Goal: Task Accomplishment & Management: Complete application form

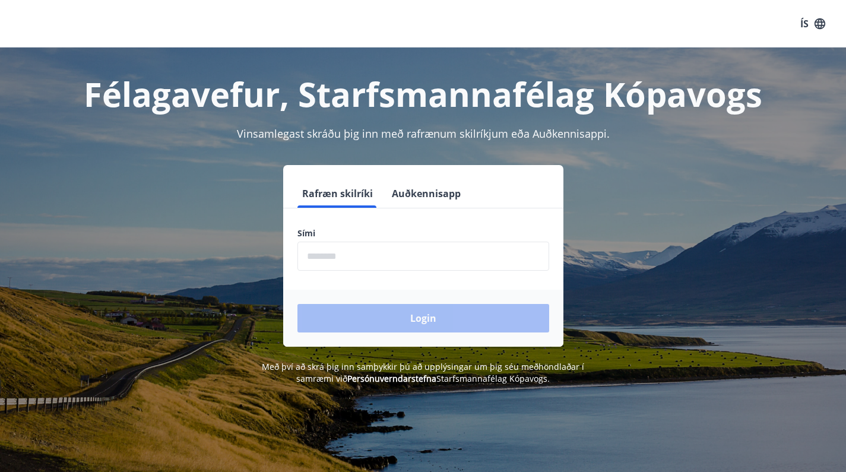
click at [376, 264] on input "phone" at bounding box center [423, 256] width 252 height 29
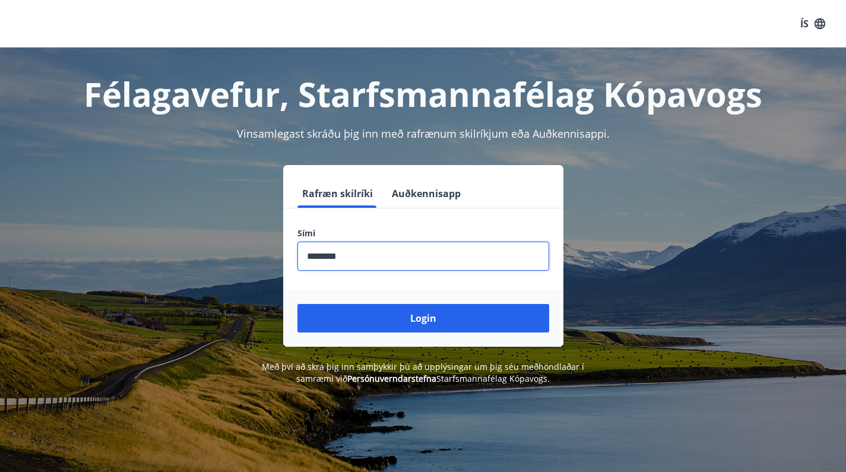
type input "********"
click at [423, 318] on button "Login" at bounding box center [423, 318] width 252 height 28
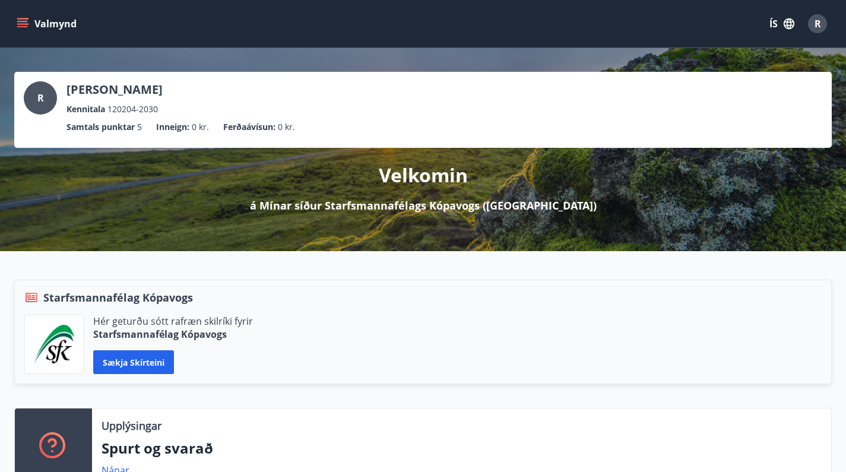
click at [23, 23] on icon "menu" at bounding box center [23, 24] width 12 height 12
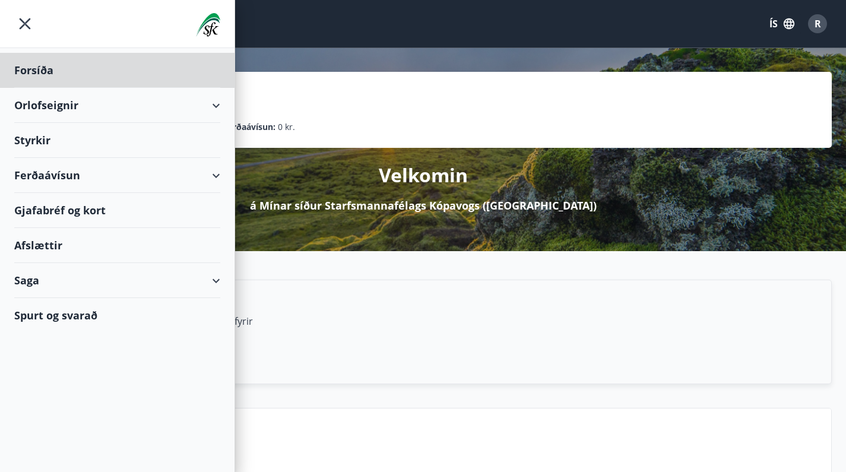
click at [38, 142] on div "Styrkir" at bounding box center [117, 140] width 206 height 35
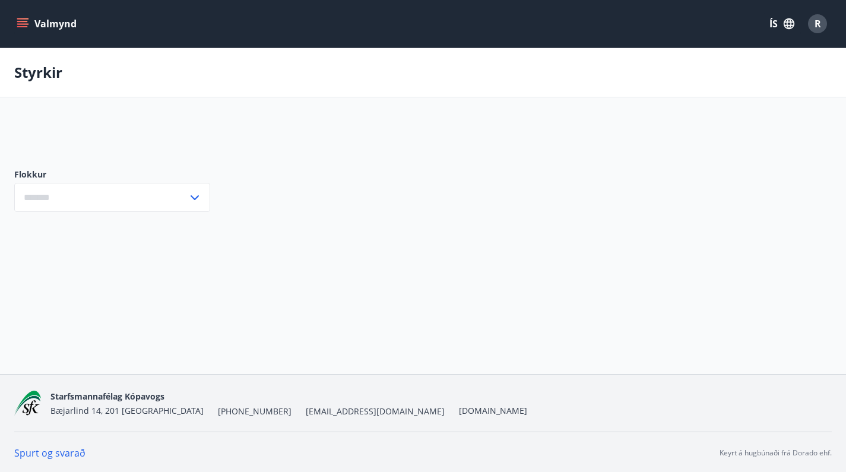
type input "***"
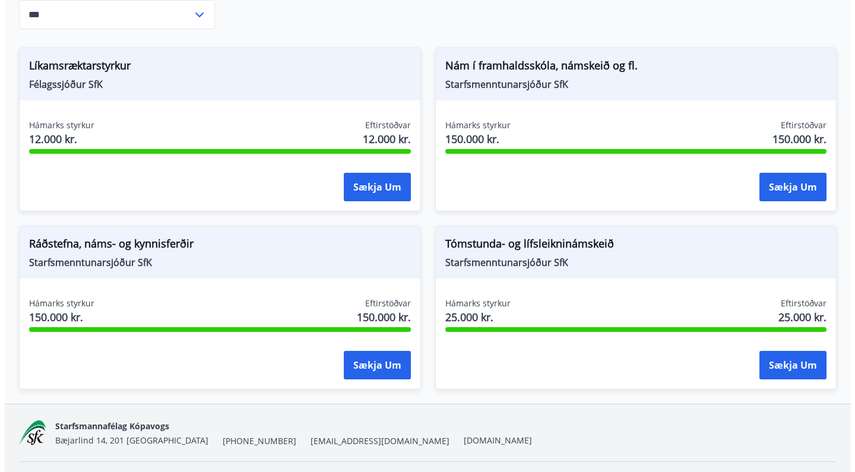
scroll to position [203, 0]
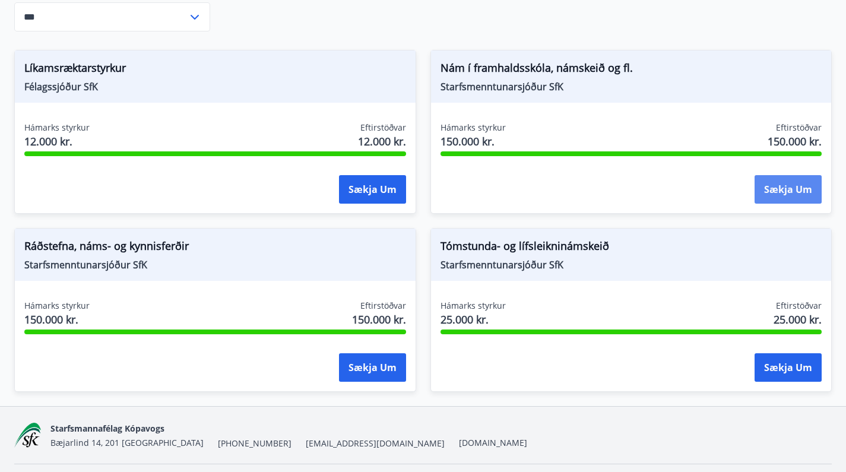
click at [797, 189] on button "Sækja um" at bounding box center [787, 189] width 67 height 28
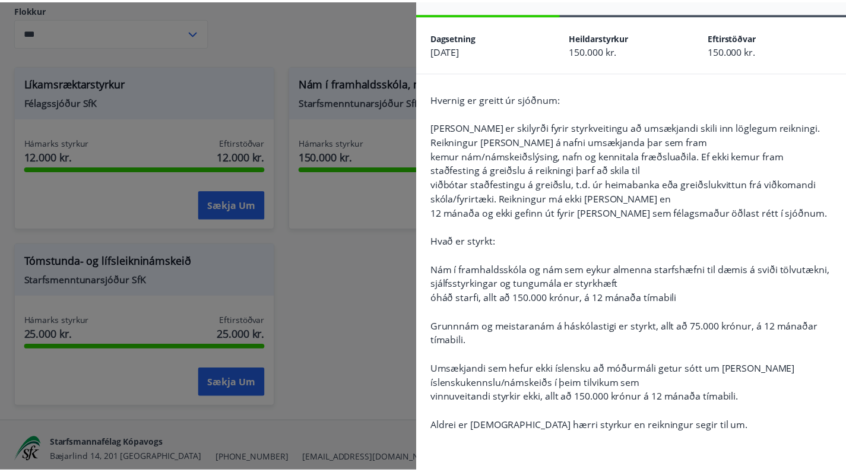
scroll to position [33, 0]
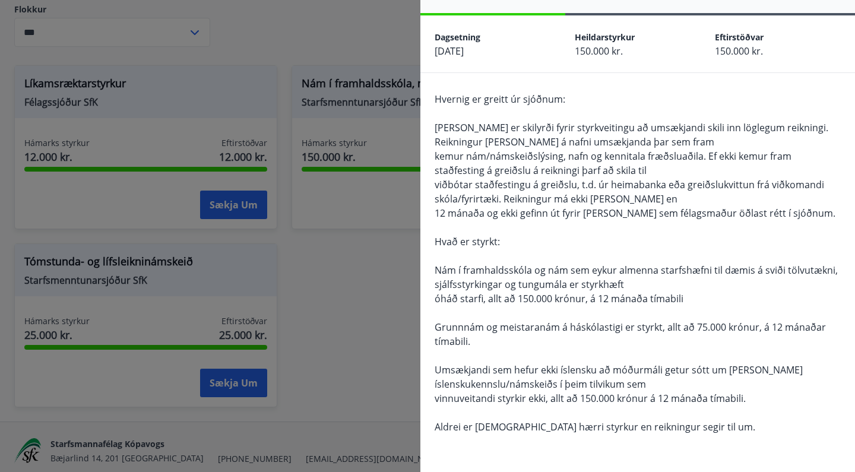
click at [401, 325] on div at bounding box center [427, 236] width 855 height 472
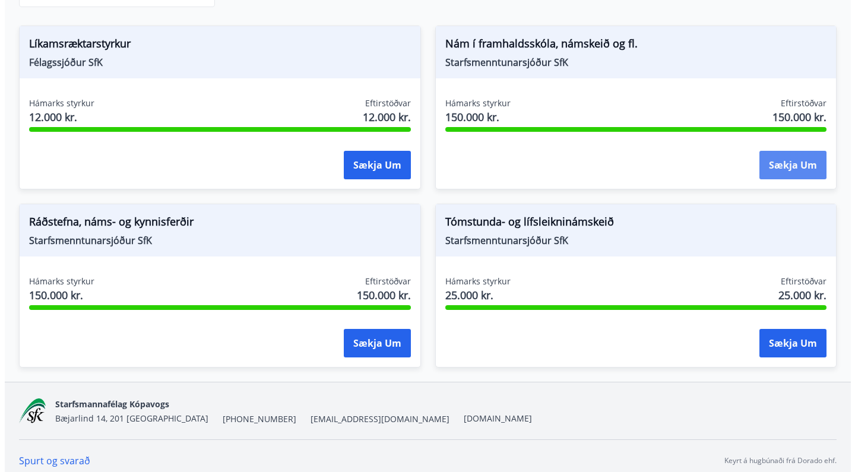
scroll to position [227, 0]
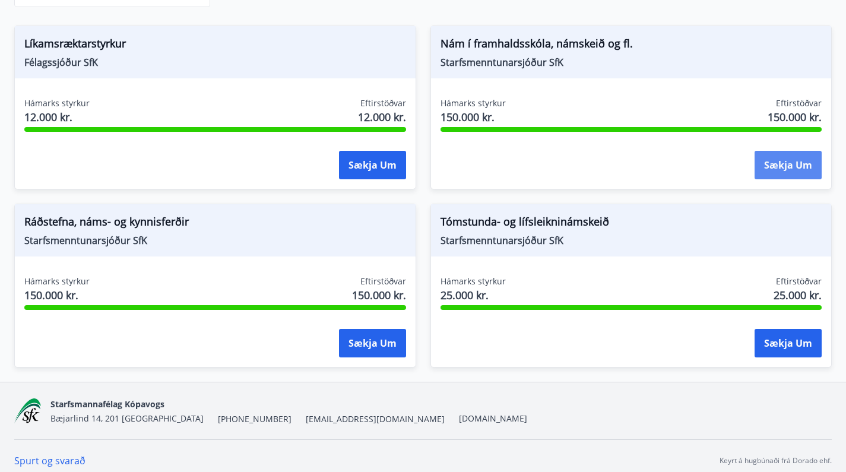
click at [783, 165] on button "Sækja um" at bounding box center [787, 165] width 67 height 28
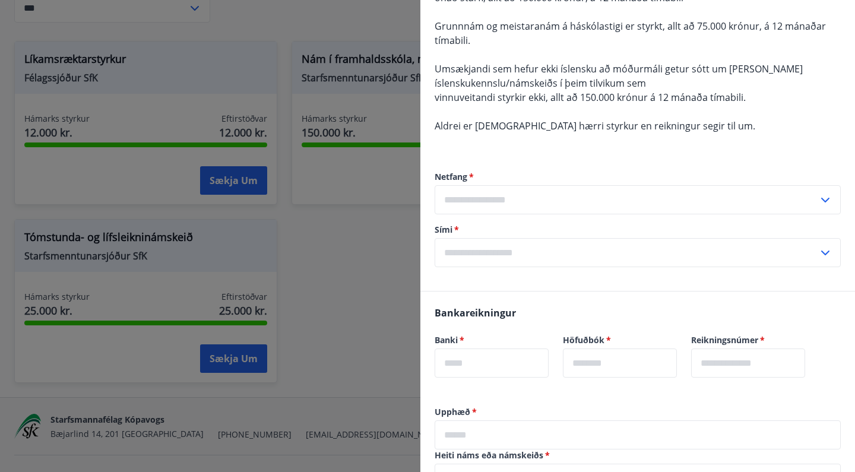
scroll to position [332, 0]
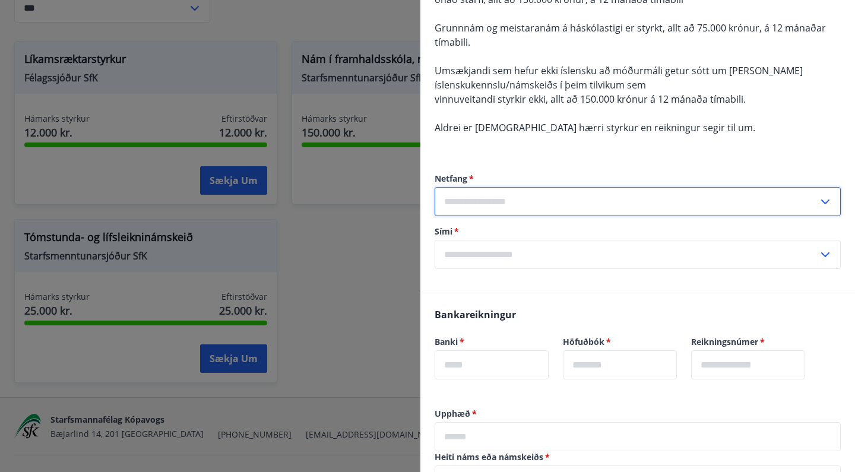
click at [525, 204] on input "text" at bounding box center [625, 201] width 383 height 29
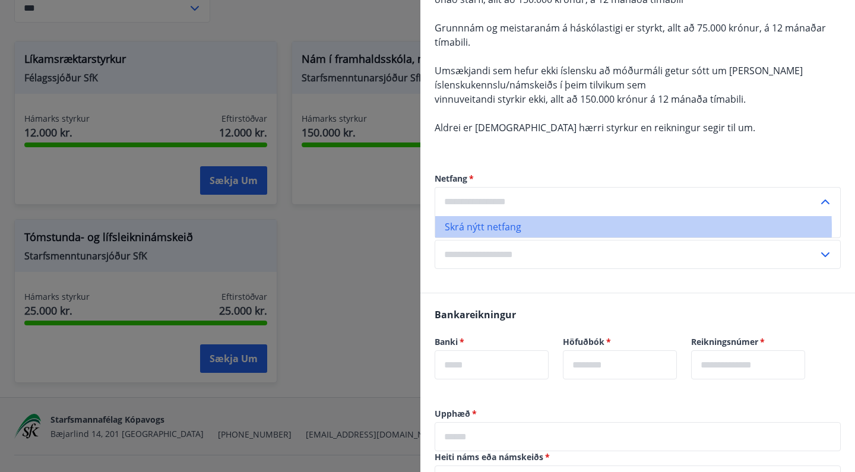
click at [499, 229] on li "Skrá nýtt netfang" at bounding box center [637, 226] width 405 height 21
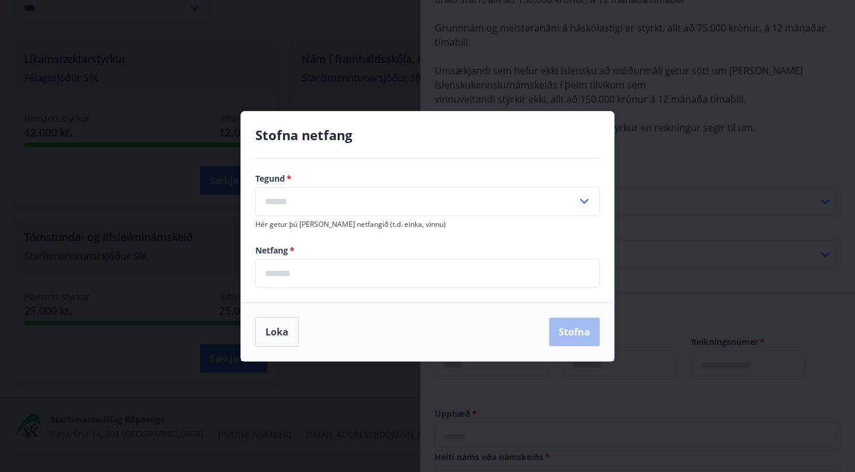
click at [691, 196] on div "Stofna netfang Tegund   * ​ Hér getur þú merkt netfangið (t.d. einka, vinnu) Ne…" at bounding box center [427, 236] width 855 height 472
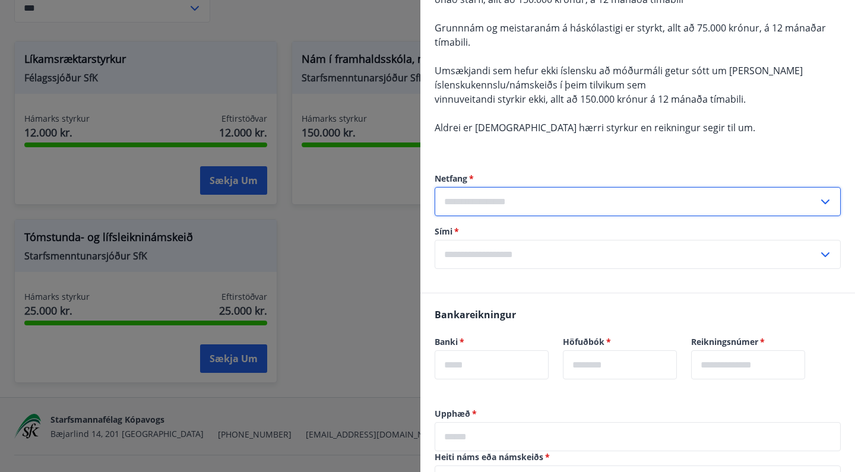
click at [499, 211] on input "text" at bounding box center [625, 201] width 383 height 29
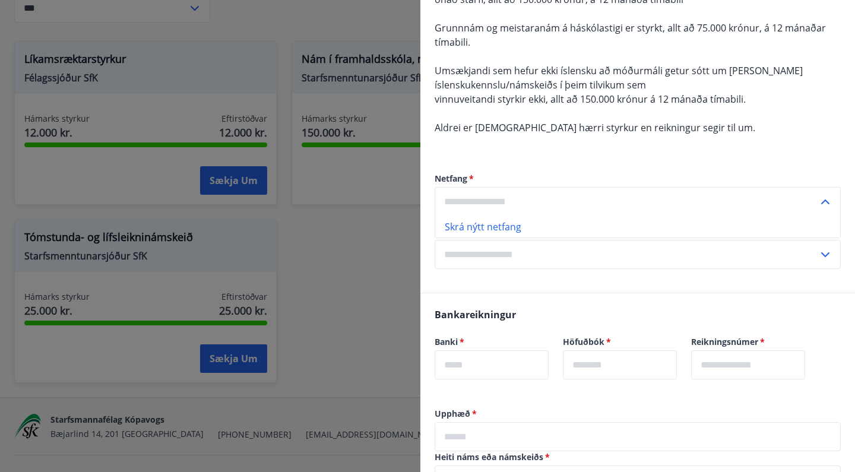
click at [795, 200] on input "text" at bounding box center [625, 201] width 383 height 29
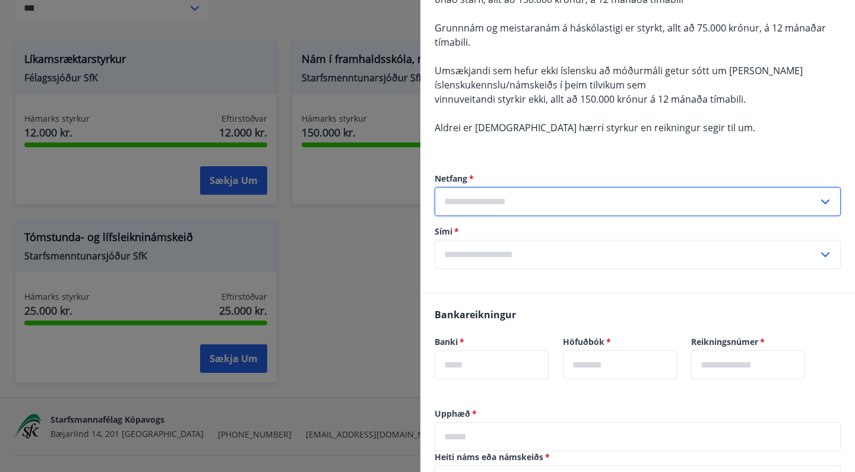
click at [792, 202] on input "text" at bounding box center [625, 201] width 383 height 29
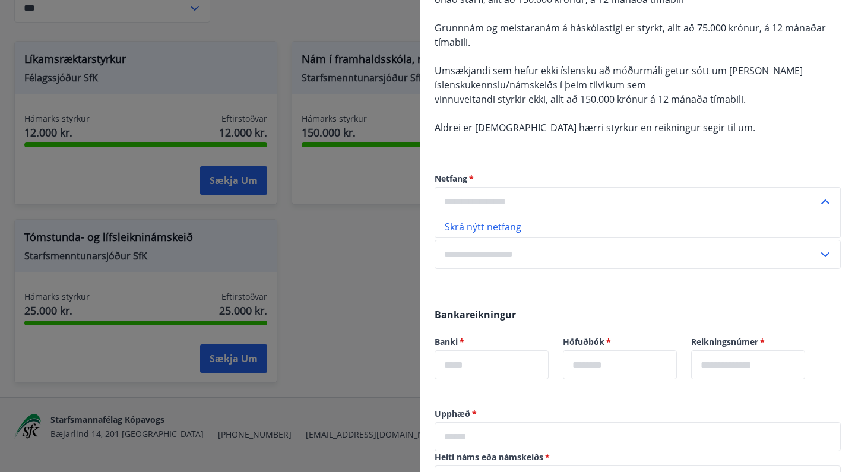
click at [792, 202] on input "text" at bounding box center [625, 201] width 383 height 29
click at [630, 233] on label "Sími   *" at bounding box center [637, 232] width 406 height 12
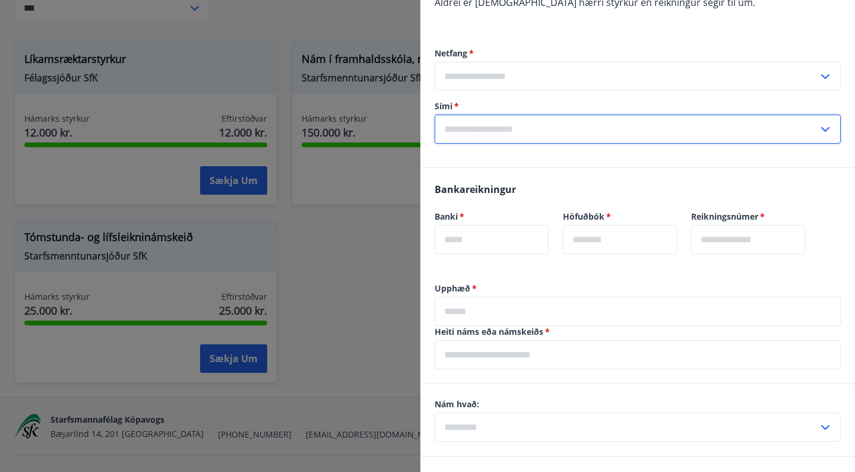
scroll to position [455, 0]
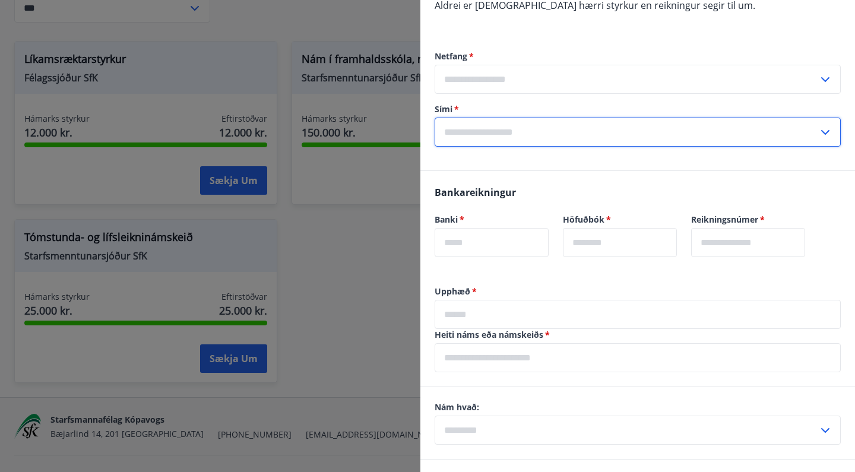
click at [628, 139] on input "text" at bounding box center [625, 132] width 383 height 29
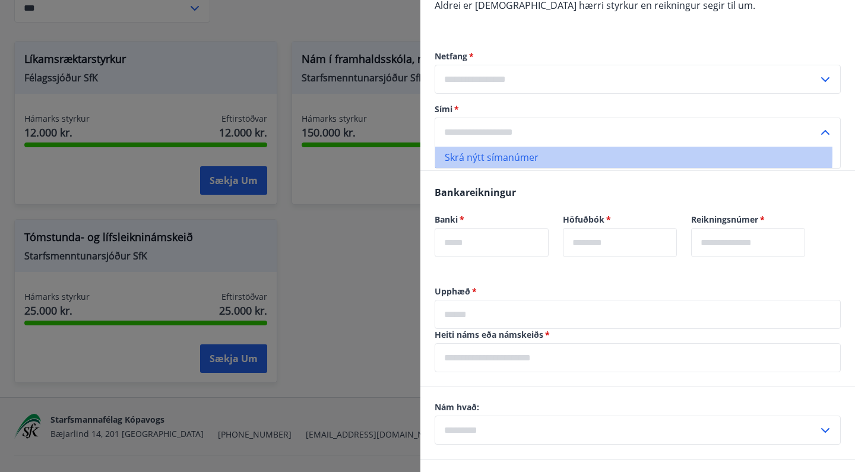
click at [528, 154] on li "Skrá nýtt símanúmer" at bounding box center [637, 157] width 405 height 21
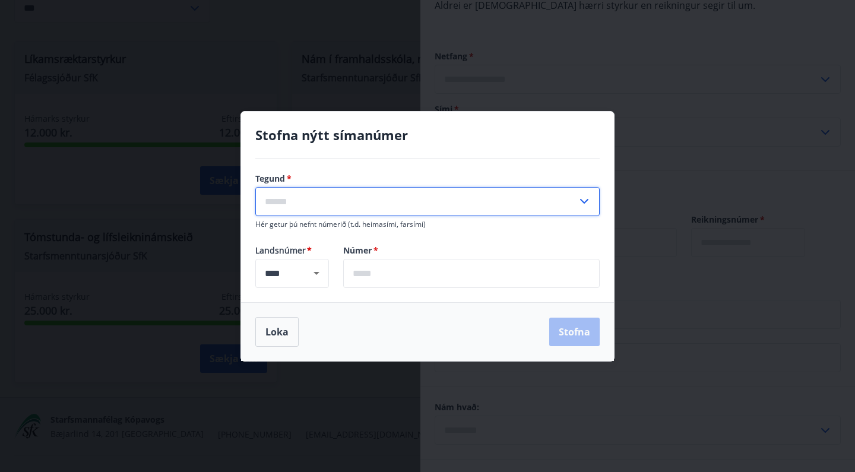
click at [451, 202] on input "text" at bounding box center [416, 201] width 322 height 29
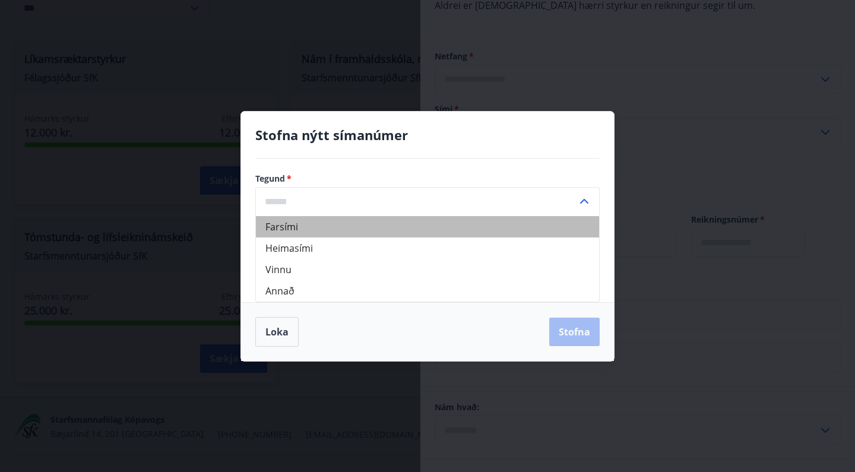
click at [406, 219] on li "Farsími" at bounding box center [427, 226] width 343 height 21
type input "*******"
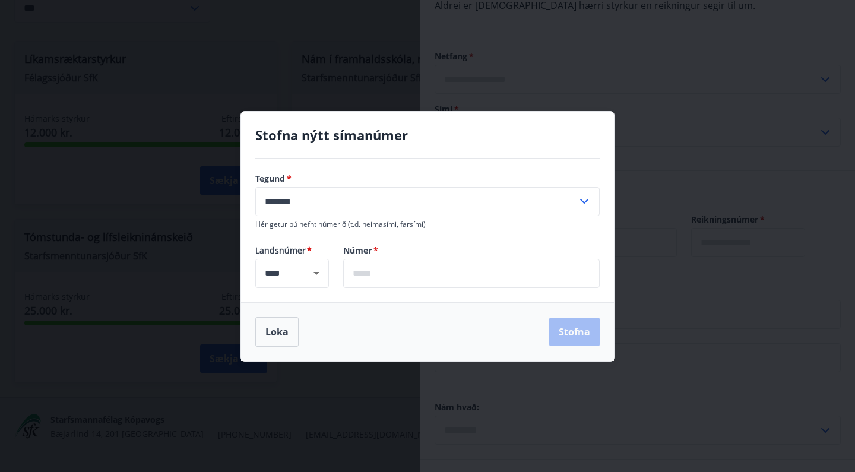
click at [410, 274] on input "text" at bounding box center [471, 273] width 256 height 29
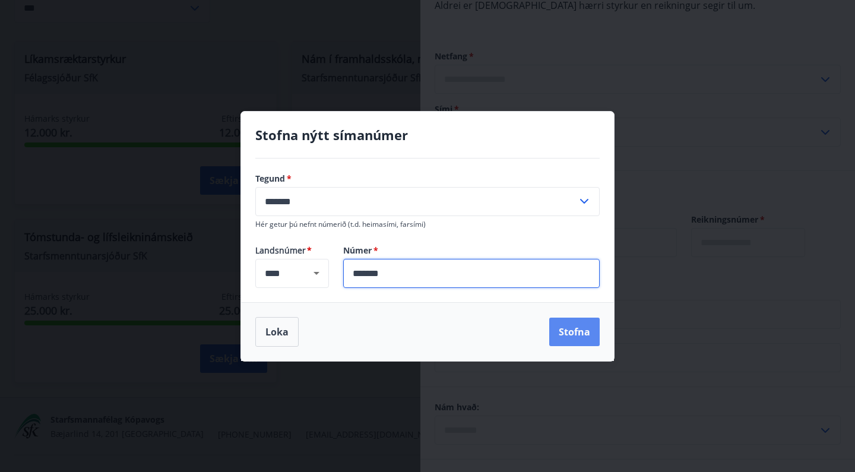
type input "*******"
click at [577, 328] on button "Stofna" at bounding box center [574, 332] width 50 height 28
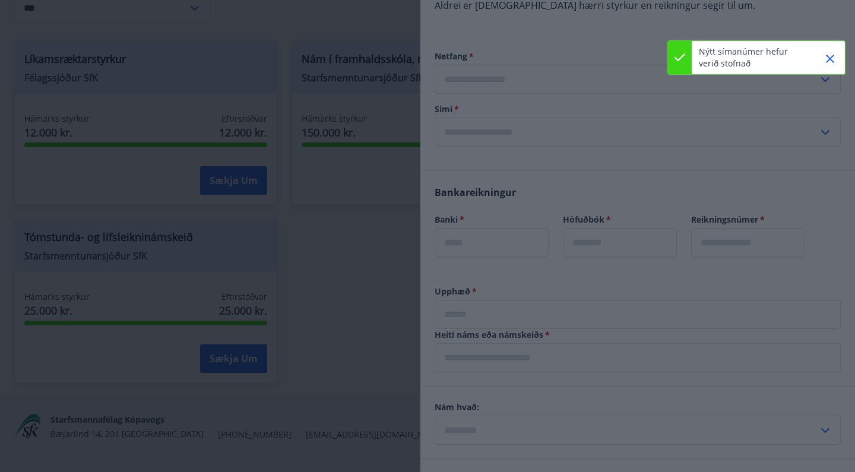
type input "**********"
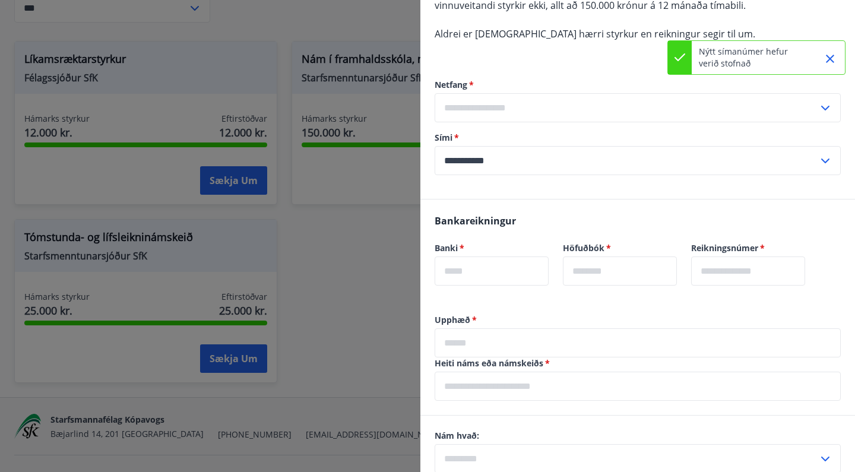
scroll to position [423, 0]
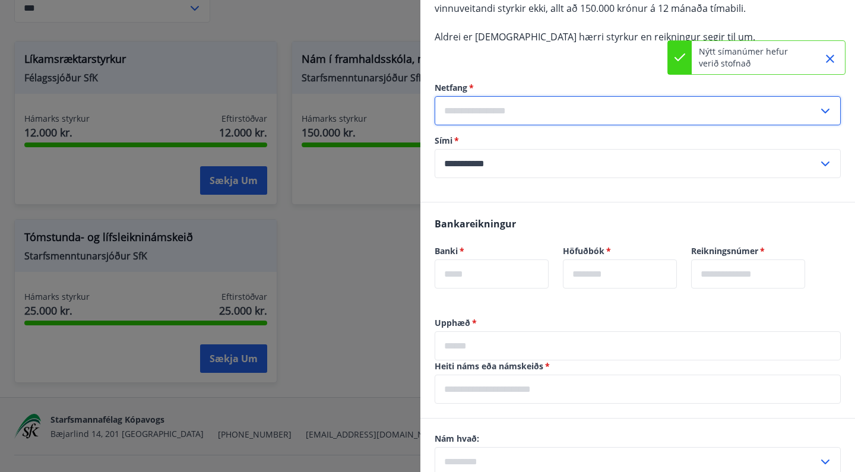
click at [544, 106] on input "text" at bounding box center [625, 110] width 383 height 29
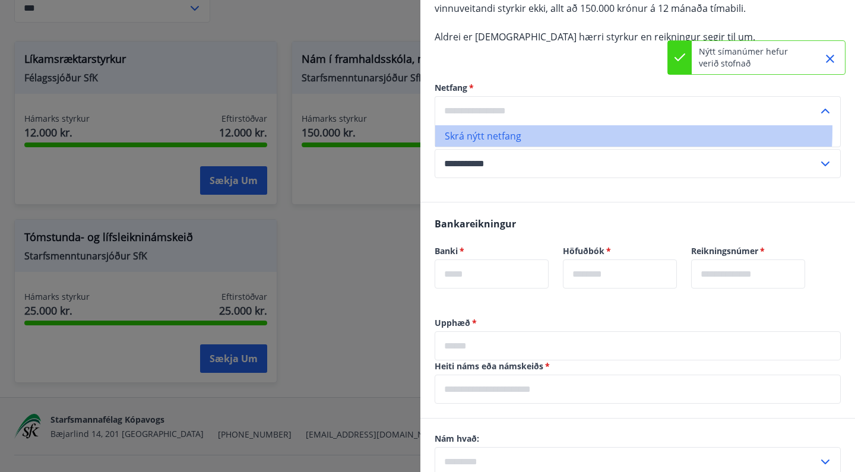
click at [516, 129] on li "Skrá nýtt netfang" at bounding box center [637, 135] width 405 height 21
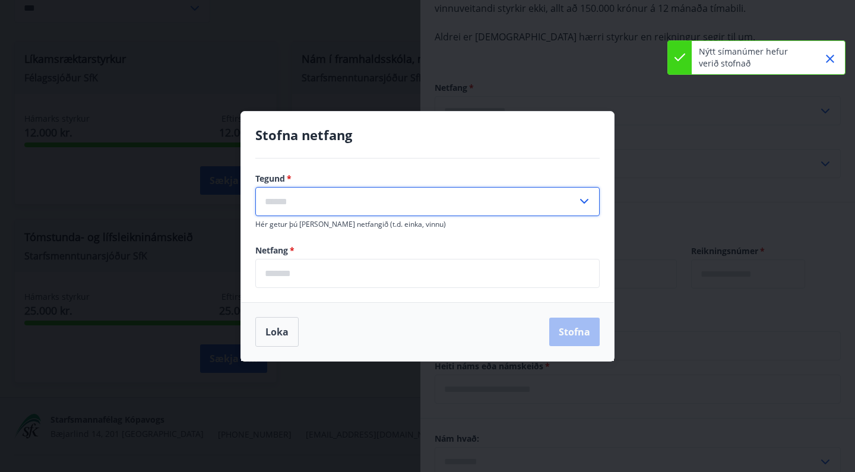
click at [387, 195] on input "text" at bounding box center [416, 201] width 322 height 29
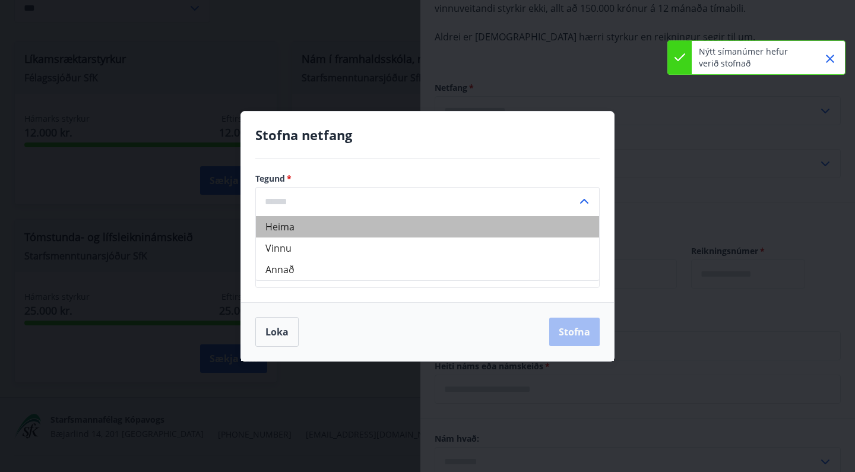
click at [344, 233] on li "Heima" at bounding box center [427, 226] width 343 height 21
type input "*****"
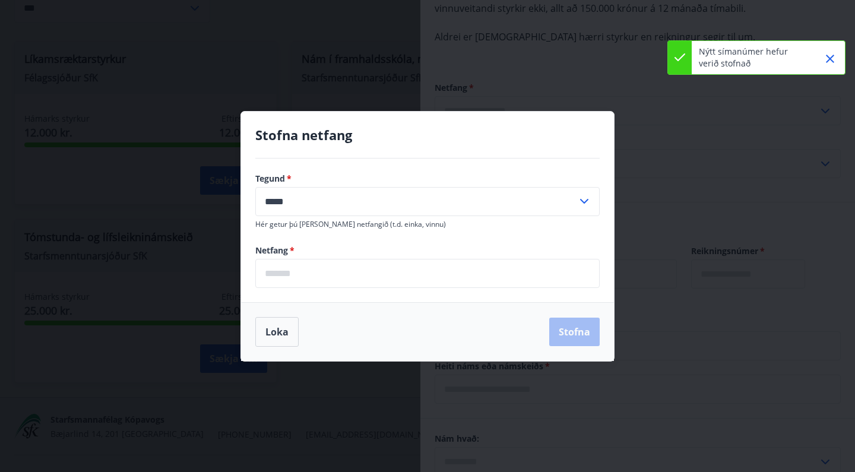
click at [328, 275] on input "email" at bounding box center [427, 273] width 344 height 29
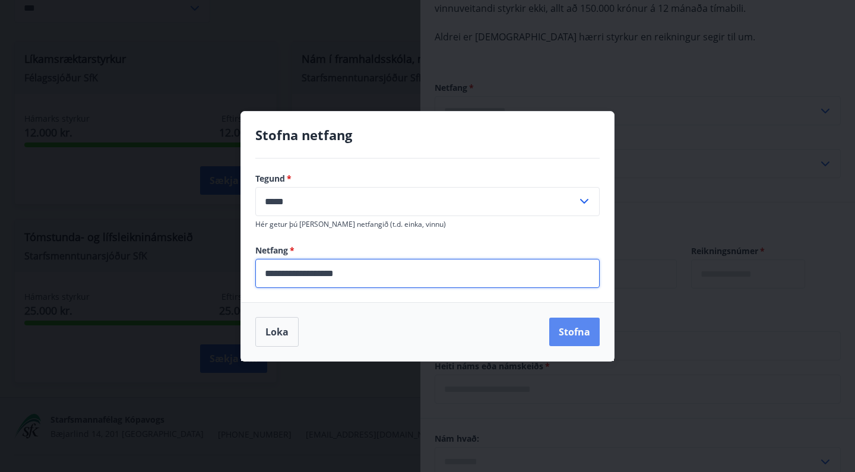
type input "**********"
click at [589, 334] on button "Stofna" at bounding box center [574, 332] width 50 height 28
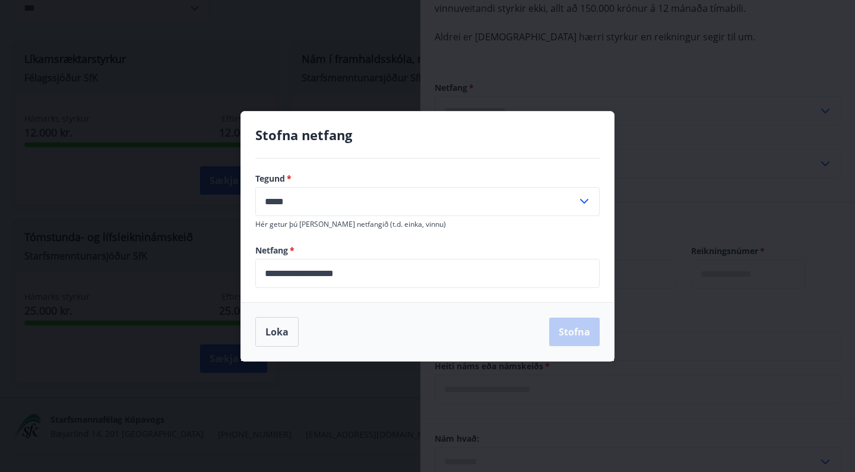
type input "**********"
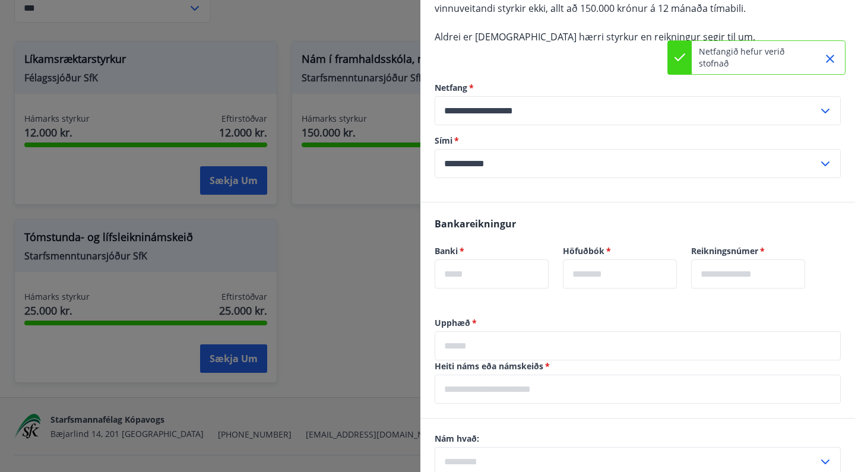
click at [610, 105] on input "**********" at bounding box center [625, 110] width 383 height 29
click at [588, 66] on div "**********" at bounding box center [637, 130] width 406 height 144
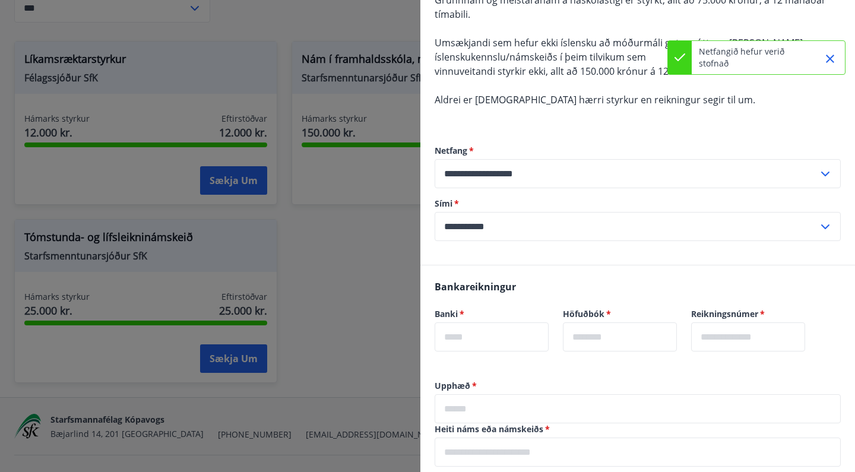
scroll to position [338, 0]
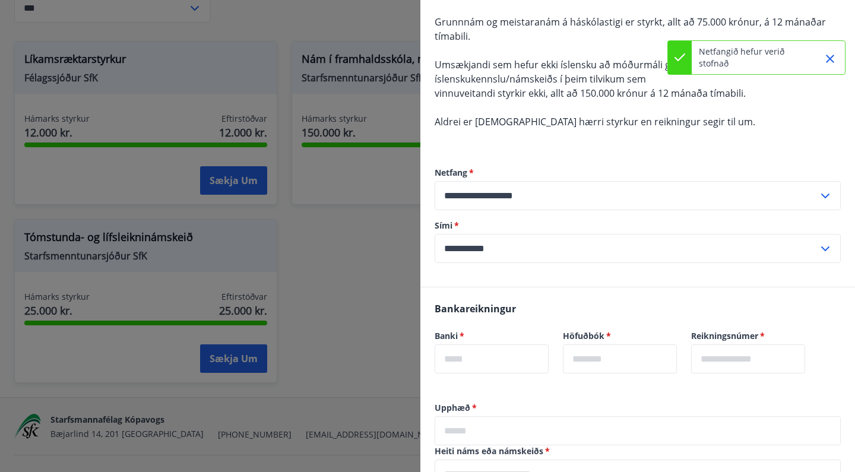
click at [835, 60] on icon "Close" at bounding box center [830, 59] width 14 height 14
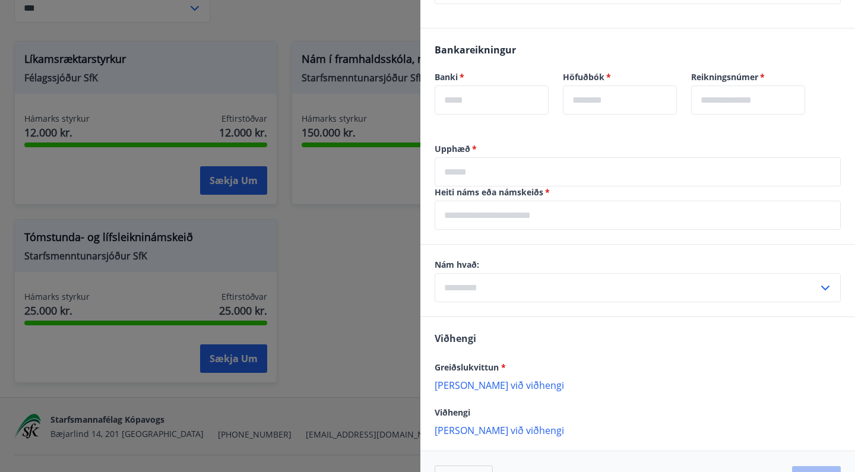
scroll to position [612, 0]
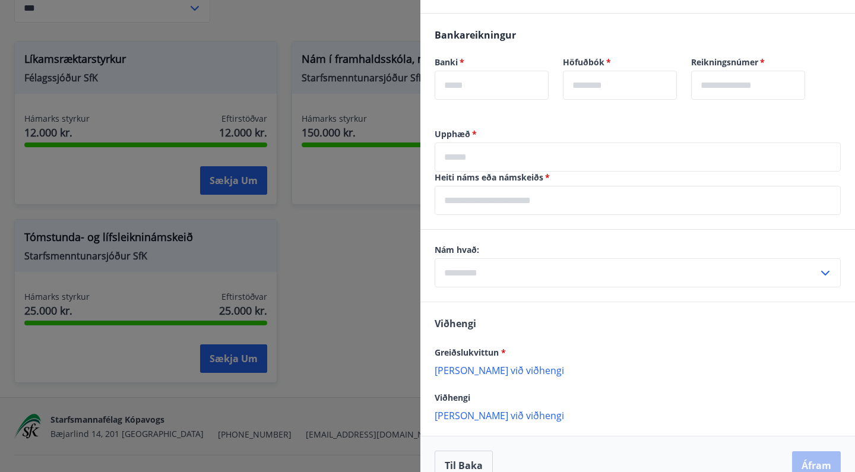
click at [509, 96] on input "text" at bounding box center [491, 85] width 114 height 29
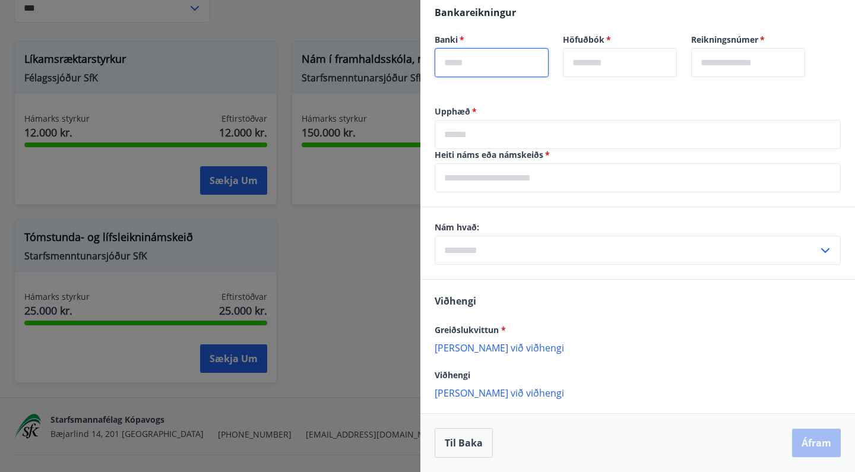
scroll to position [634, 0]
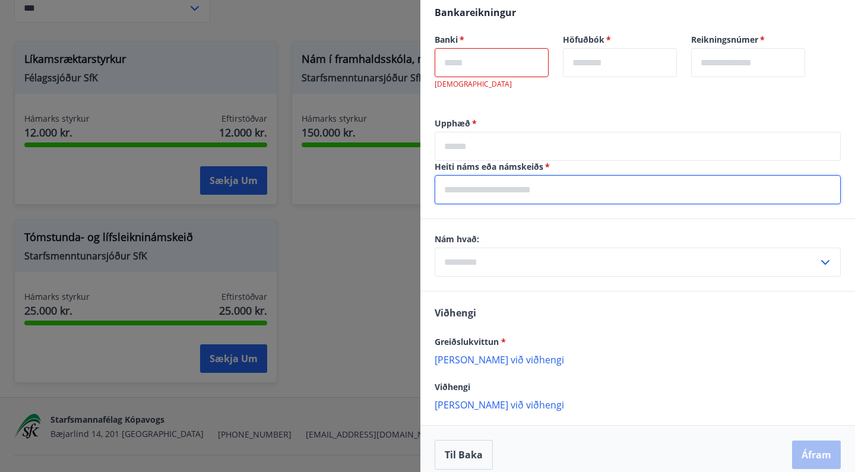
click at [560, 179] on input "text" at bounding box center [637, 189] width 406 height 29
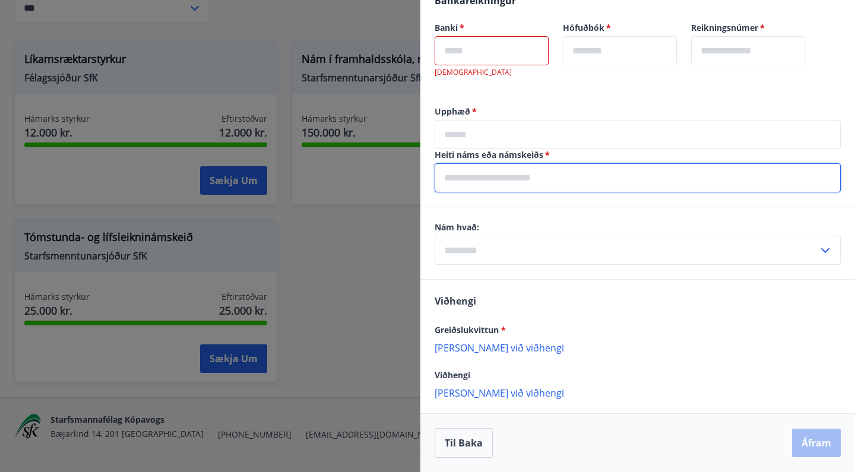
scroll to position [646, 0]
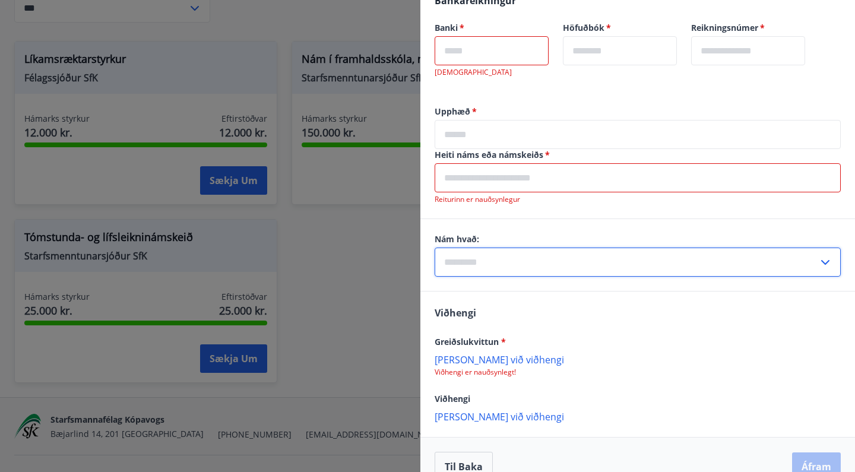
click at [513, 256] on input "text" at bounding box center [625, 262] width 383 height 29
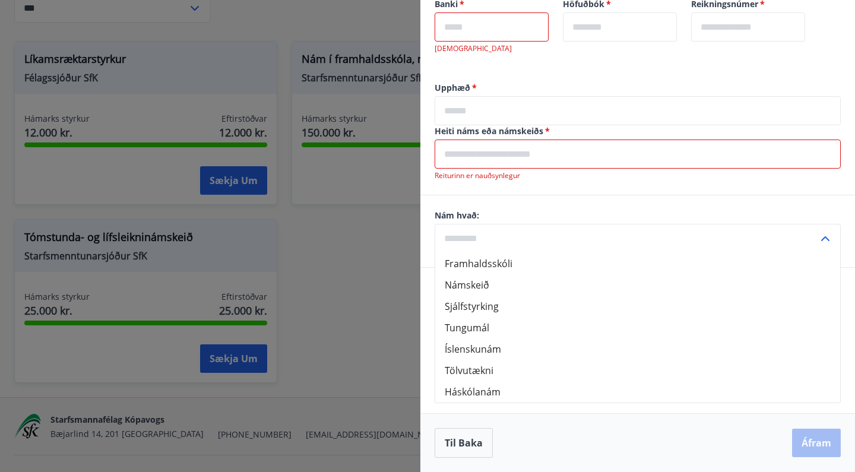
scroll to position [670, 0]
click at [516, 237] on input "text" at bounding box center [625, 238] width 383 height 29
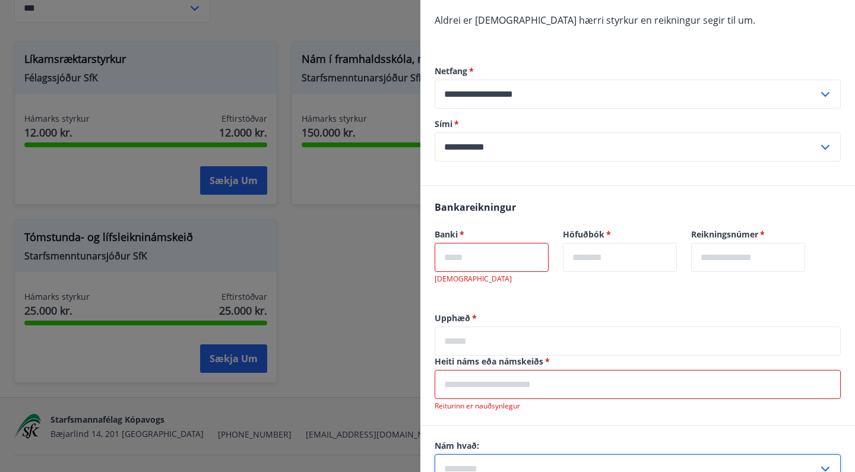
scroll to position [448, 0]
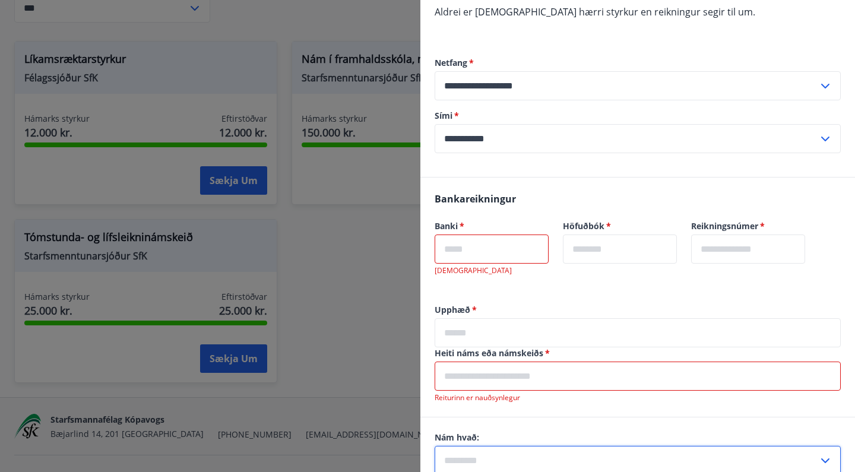
click at [526, 254] on input "text" at bounding box center [491, 248] width 114 height 29
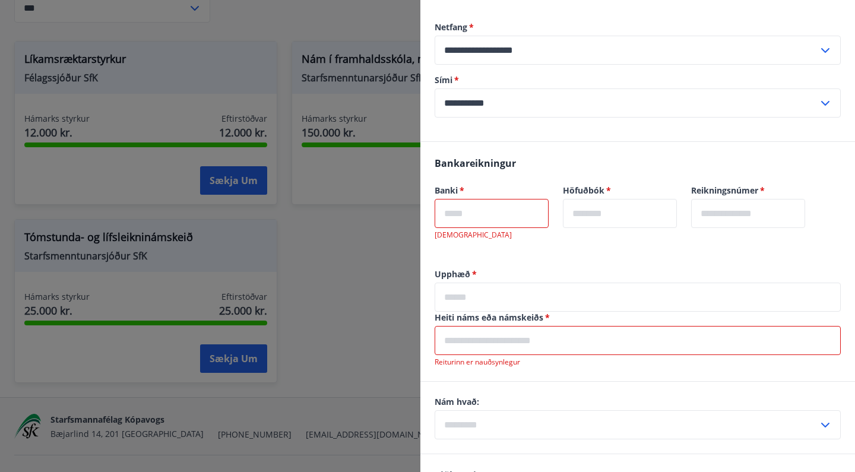
scroll to position [484, 0]
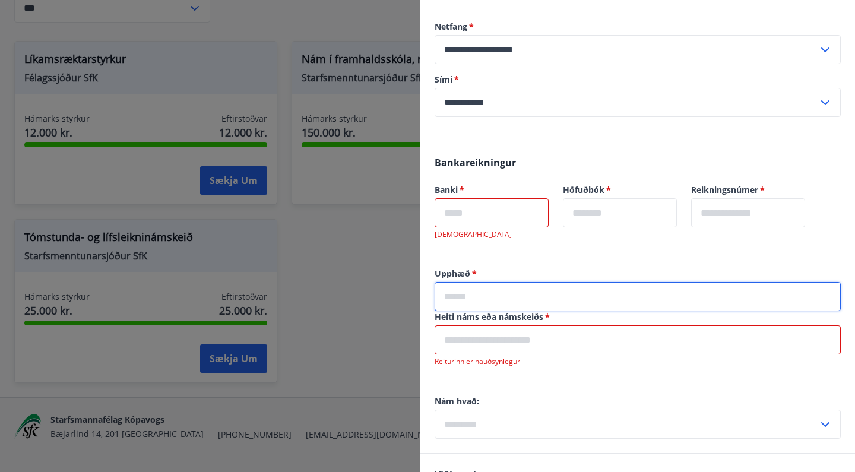
click at [510, 294] on input "text" at bounding box center [637, 296] width 406 height 29
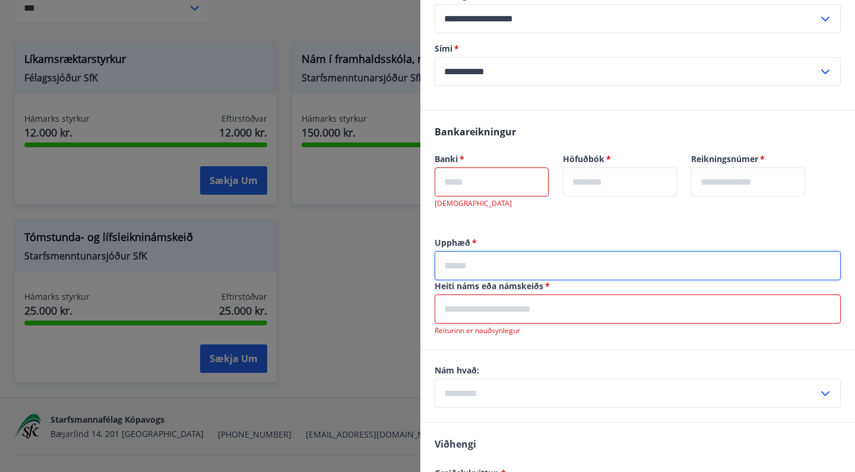
scroll to position [531, 0]
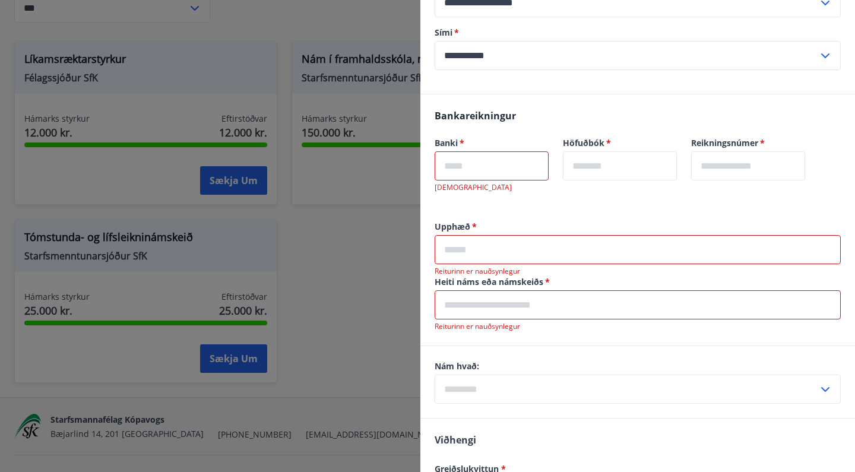
click at [510, 295] on input "text" at bounding box center [637, 304] width 406 height 29
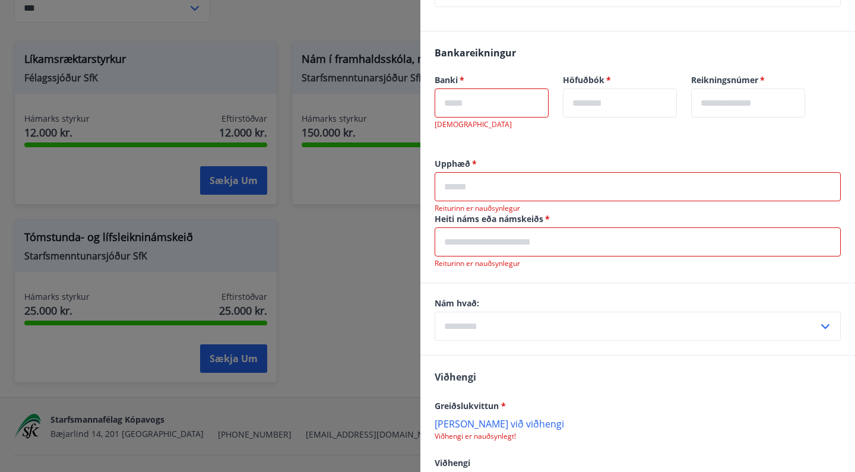
scroll to position [598, 0]
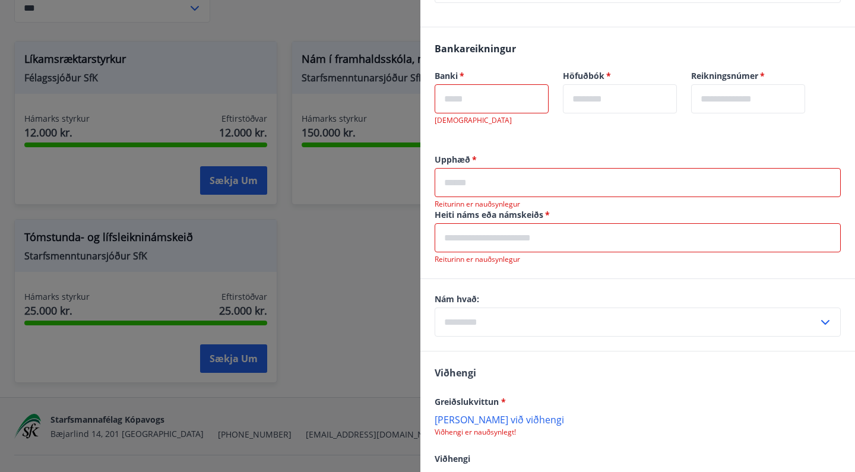
click at [499, 328] on input "text" at bounding box center [625, 321] width 383 height 29
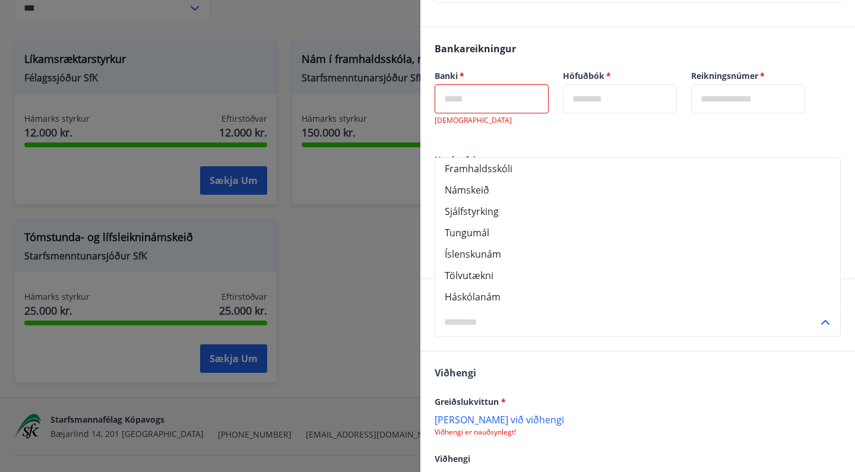
click at [489, 294] on li "Háskólanám" at bounding box center [637, 296] width 405 height 21
type input "**********"
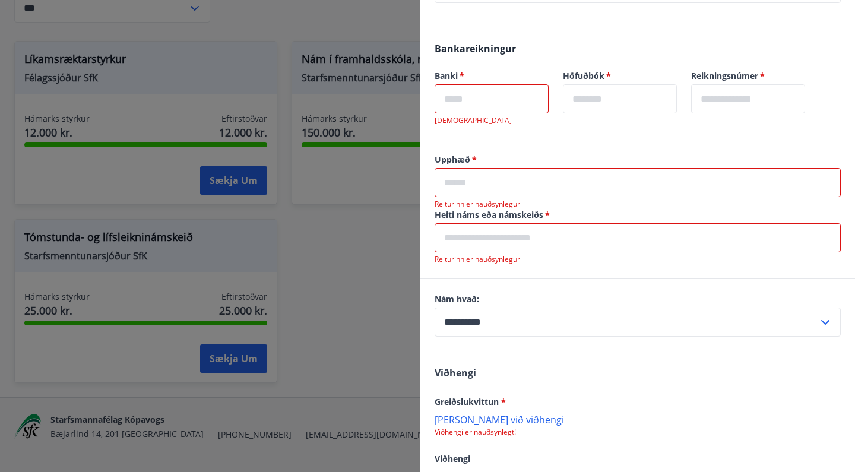
click at [496, 245] on input "text" at bounding box center [637, 237] width 406 height 29
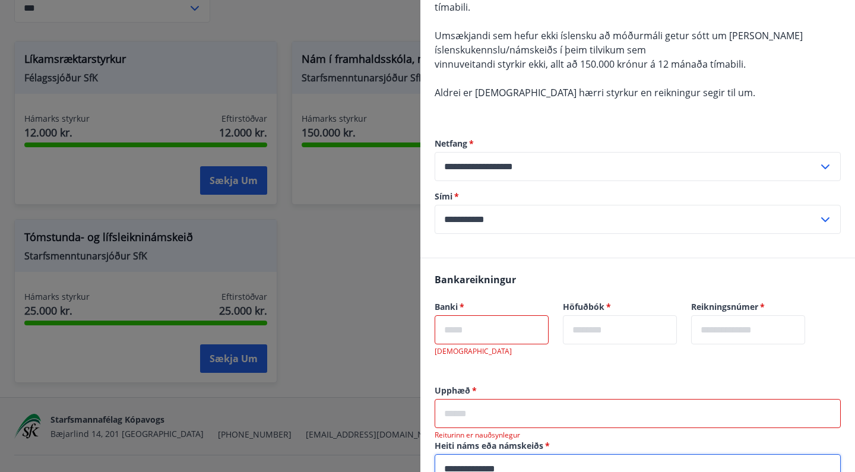
scroll to position [366, 0]
type input "**********"
click at [491, 337] on input "text" at bounding box center [491, 330] width 114 height 29
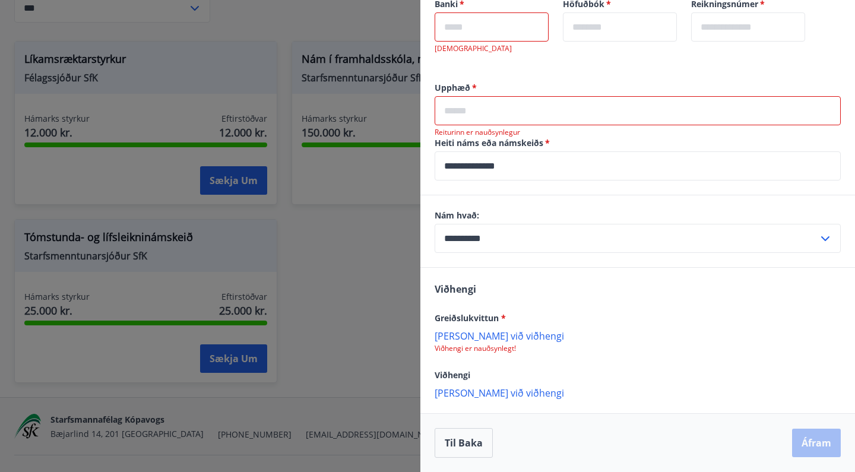
scroll to position [670, 0]
click at [502, 334] on p "Bæta við viðhengi" at bounding box center [637, 335] width 406 height 12
click at [486, 339] on p "Bæta við viðhengi" at bounding box center [637, 335] width 406 height 12
click at [560, 341] on p "Staðfesting á greiðslu_1202042030.pdf" at bounding box center [526, 342] width 172 height 14
click at [475, 343] on p "Staðfesting á greiðslu_1202042030.pdf" at bounding box center [526, 342] width 172 height 14
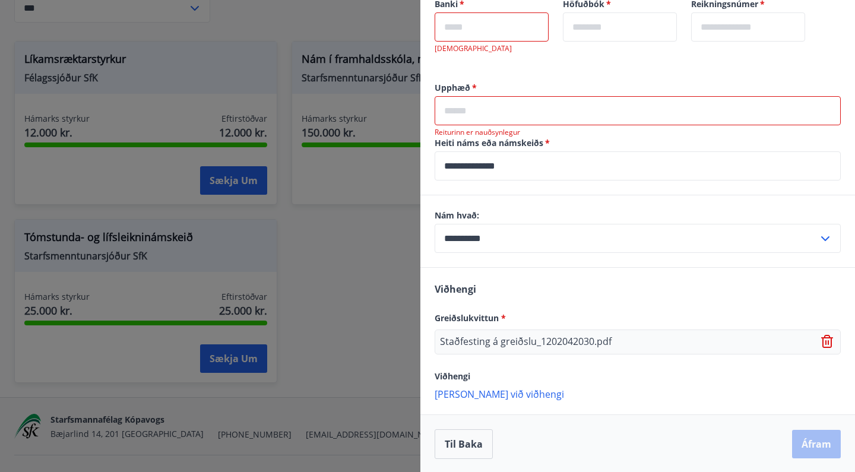
click at [576, 344] on p "Staðfesting á greiðslu_1202042030.pdf" at bounding box center [526, 342] width 172 height 14
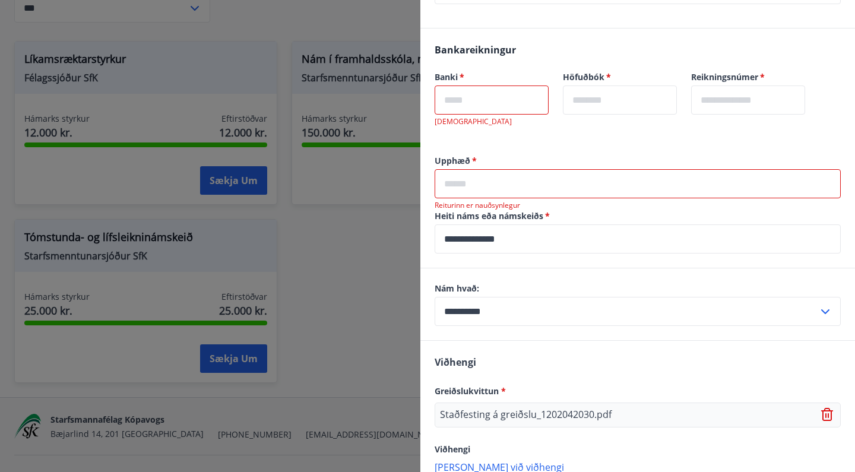
scroll to position [579, 0]
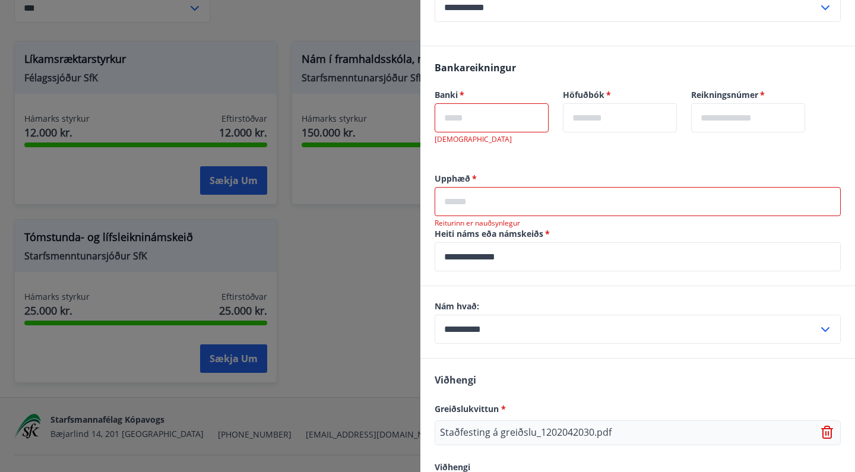
click at [500, 120] on input "text" at bounding box center [491, 117] width 114 height 29
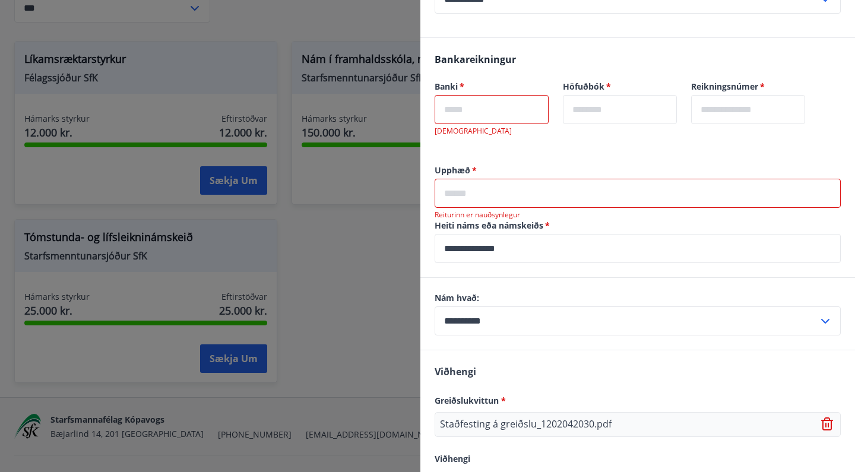
scroll to position [575, 0]
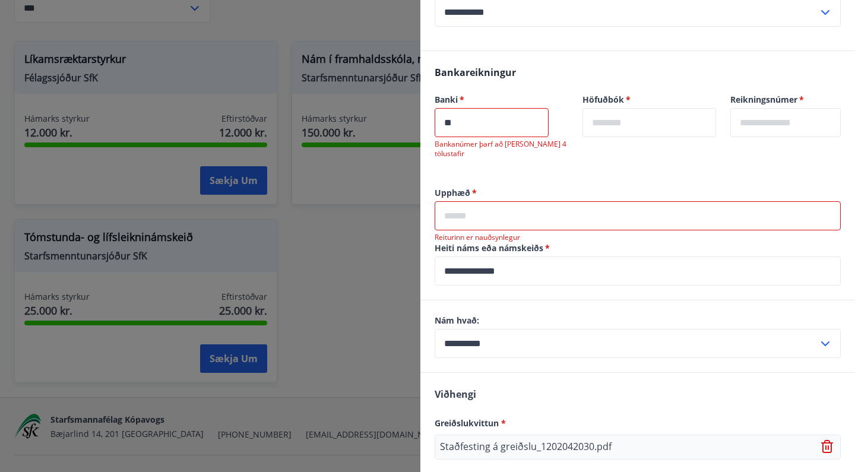
type input "*"
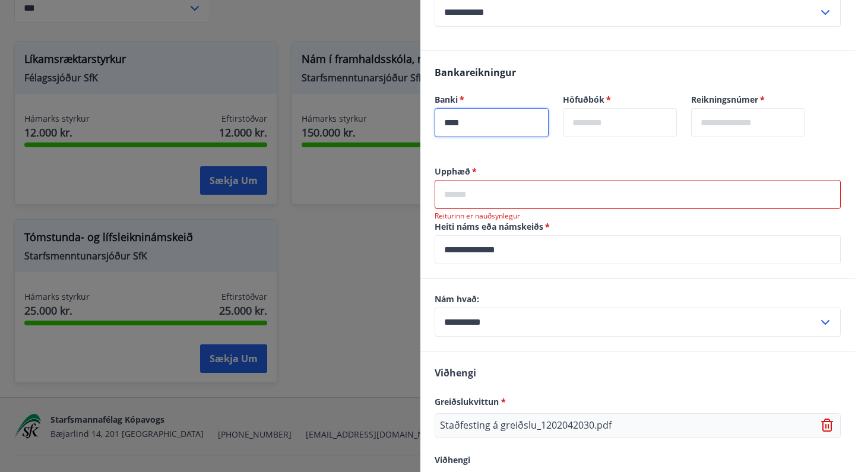
type input "****"
click at [626, 123] on input "text" at bounding box center [620, 122] width 114 height 29
type input "**"
click at [802, 125] on input "text" at bounding box center [748, 122] width 114 height 29
type input "******"
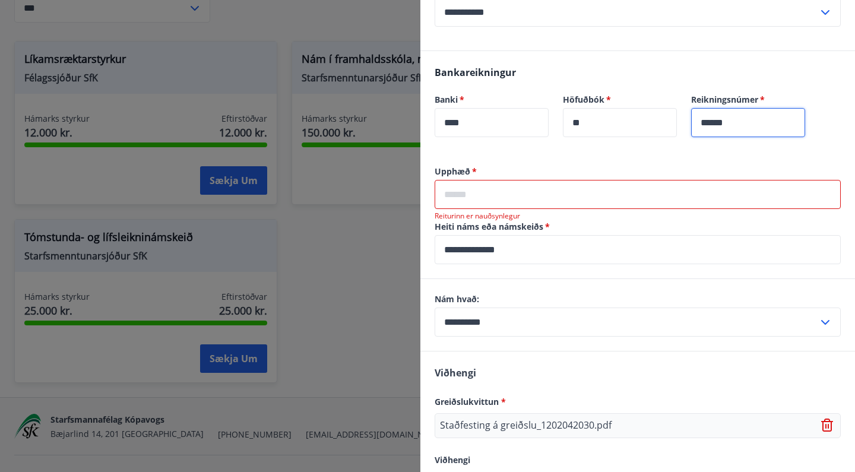
click at [588, 207] on input "text" at bounding box center [637, 194] width 406 height 29
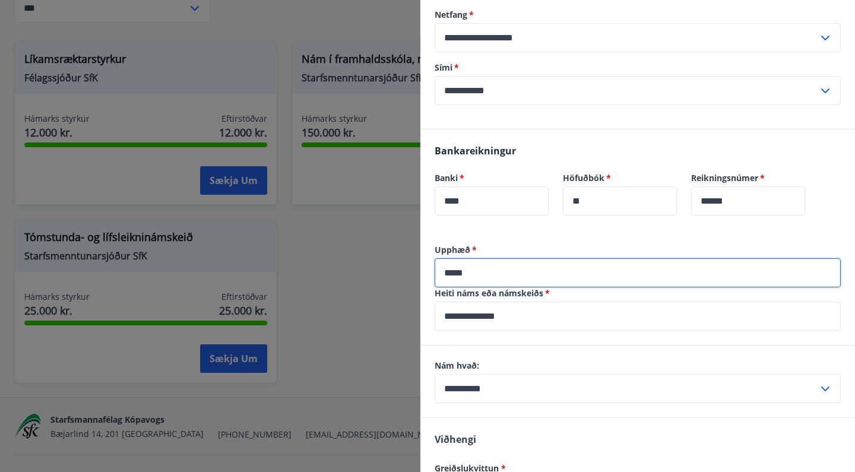
scroll to position [648, 0]
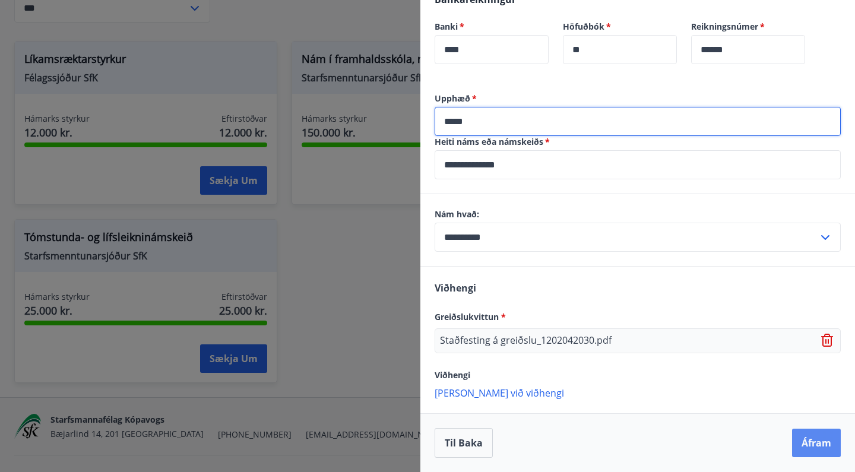
type input "*****"
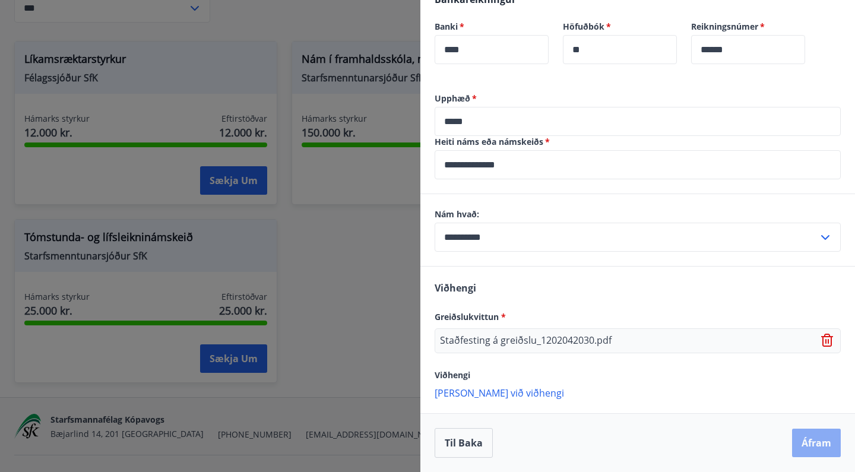
click at [801, 445] on button "Áfram" at bounding box center [816, 443] width 49 height 28
click at [798, 436] on button "Áfram" at bounding box center [816, 443] width 49 height 28
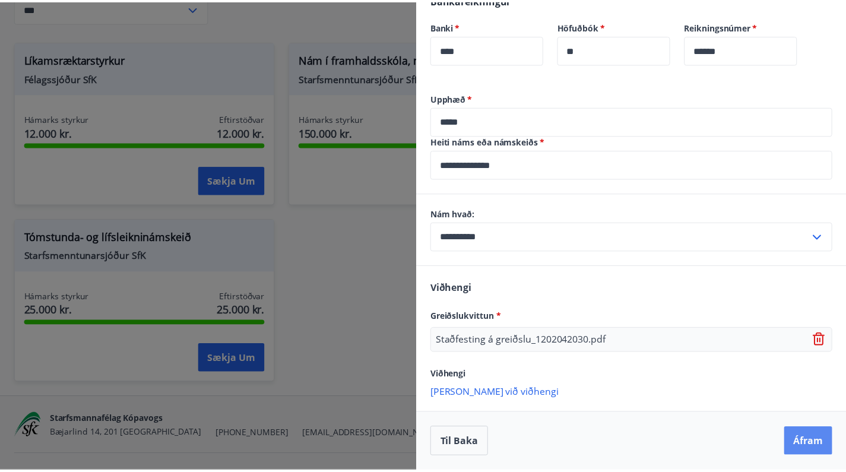
scroll to position [0, 0]
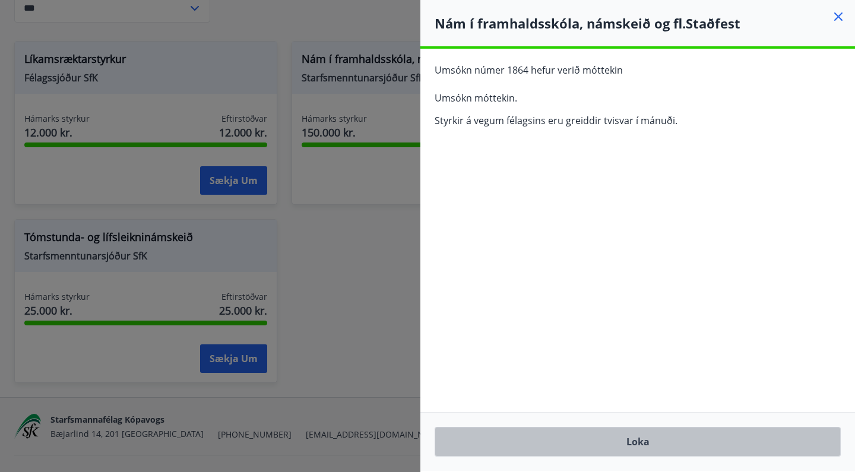
click at [798, 436] on button "Loka" at bounding box center [637, 442] width 406 height 30
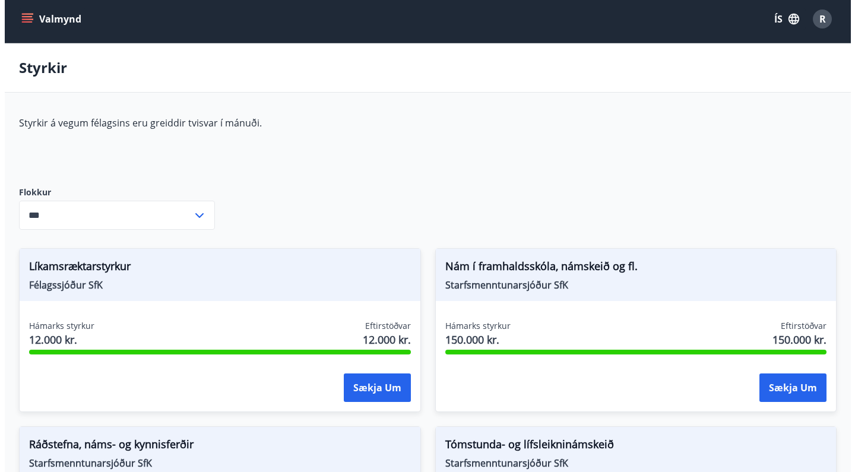
scroll to position [5, 0]
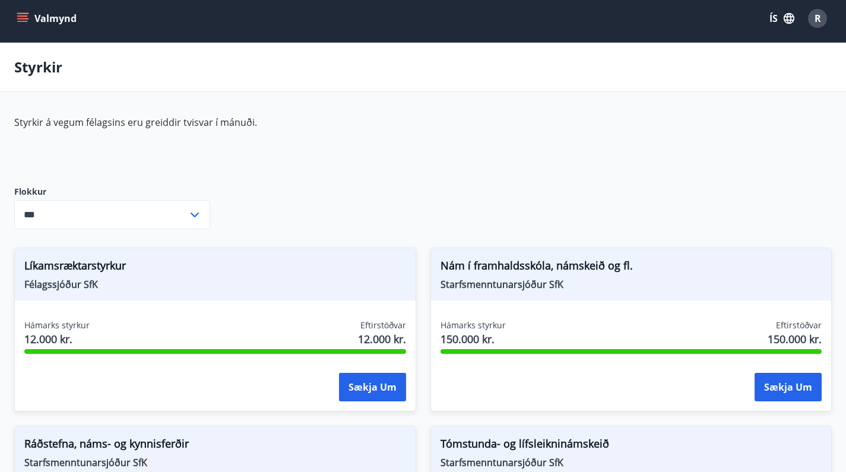
click at [818, 23] on span "R" at bounding box center [817, 18] width 7 height 13
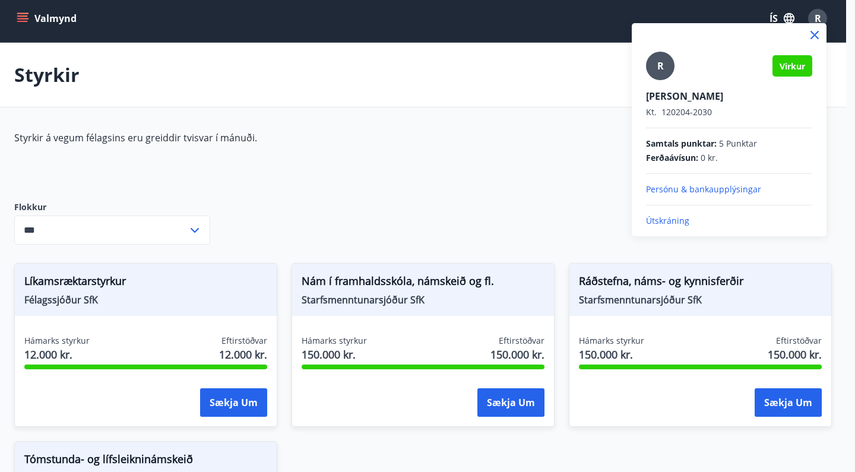
click at [730, 192] on p "Persónu & bankaupplýsingar" at bounding box center [729, 189] width 166 height 12
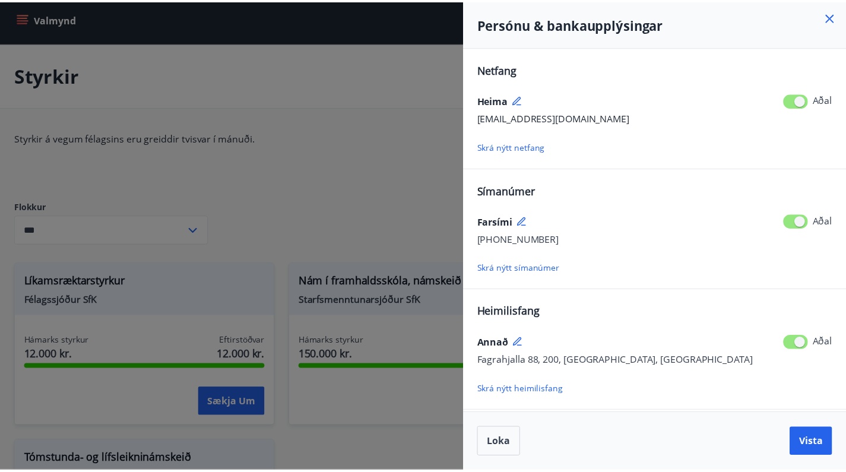
scroll to position [0, 0]
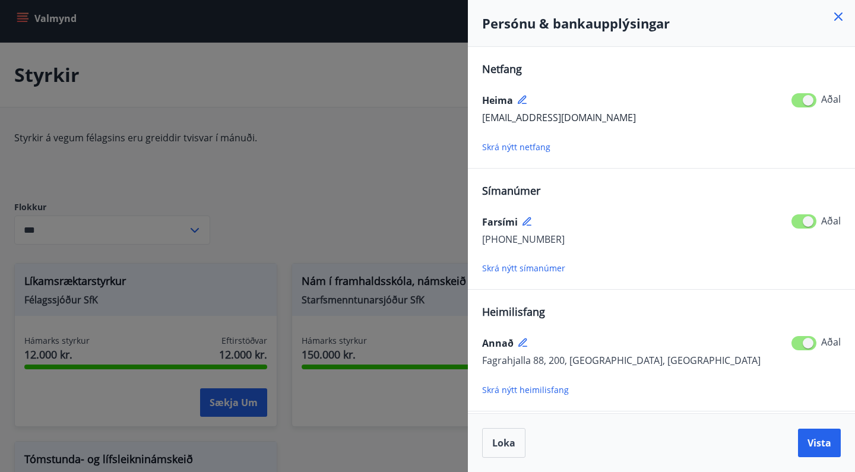
click at [838, 17] on icon at bounding box center [838, 17] width 2 height 2
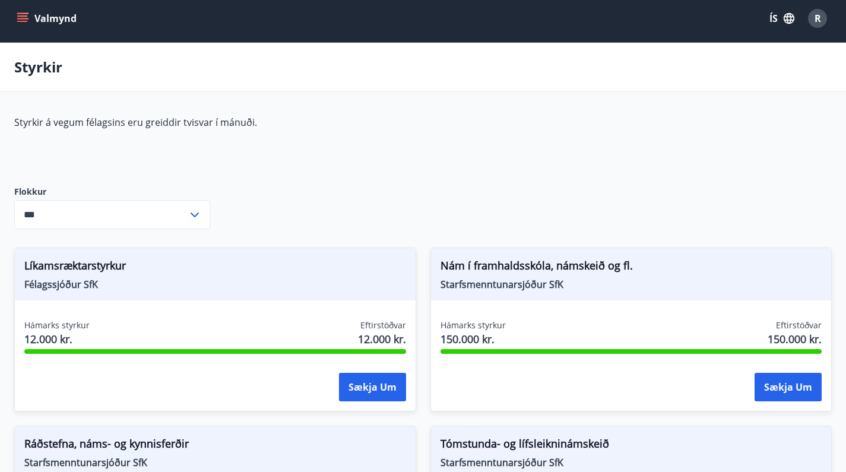
click at [44, 27] on button "Valmynd" at bounding box center [47, 18] width 67 height 21
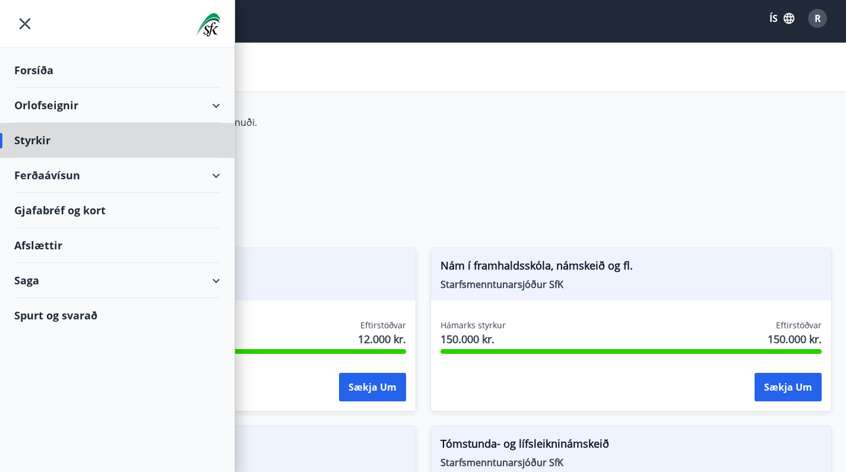
click at [36, 64] on div "Forsíða" at bounding box center [117, 70] width 206 height 35
